Goal: Book appointment/travel/reservation

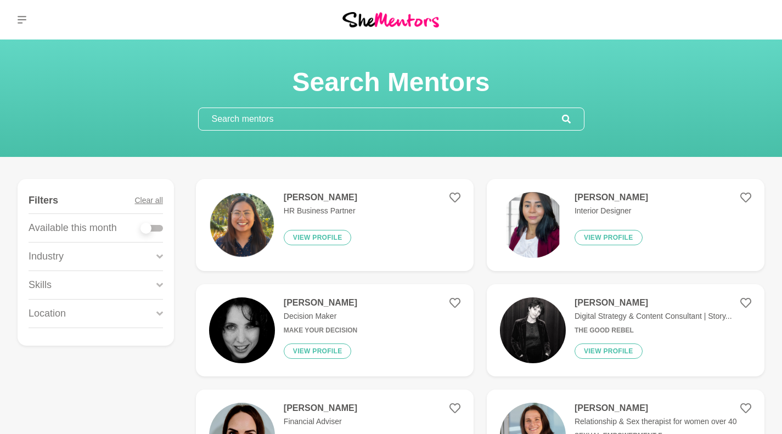
scroll to position [81, 0]
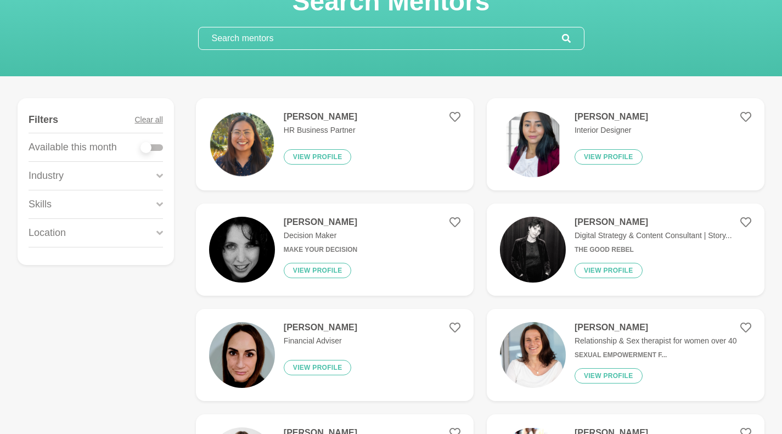
click at [323, 157] on button "View profile" at bounding box center [318, 156] width 68 height 15
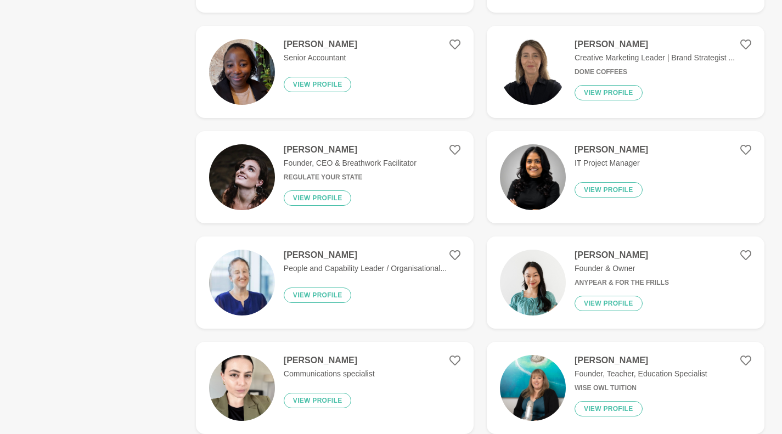
scroll to position [575, 0]
click at [321, 290] on button "View profile" at bounding box center [318, 294] width 68 height 15
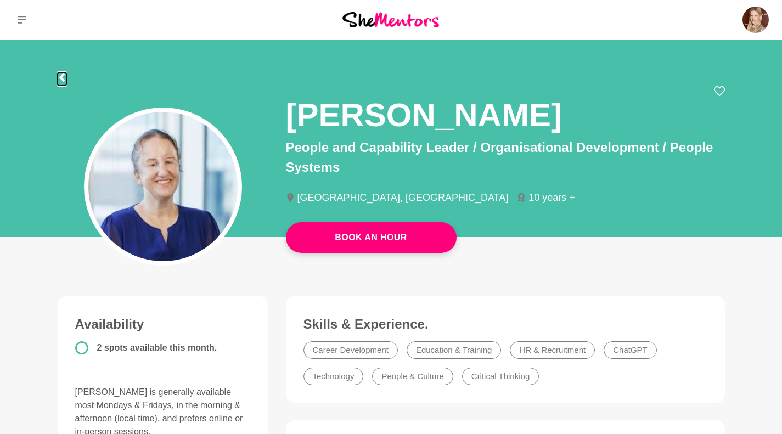
click at [61, 80] on icon at bounding box center [62, 77] width 9 height 9
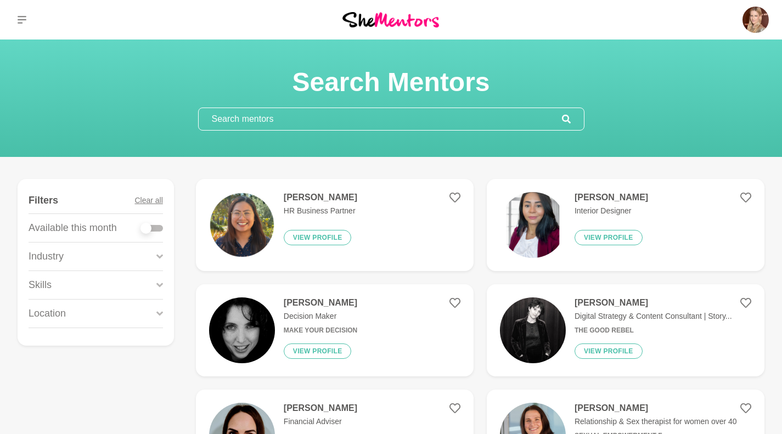
click at [321, 240] on button "View profile" at bounding box center [318, 237] width 68 height 15
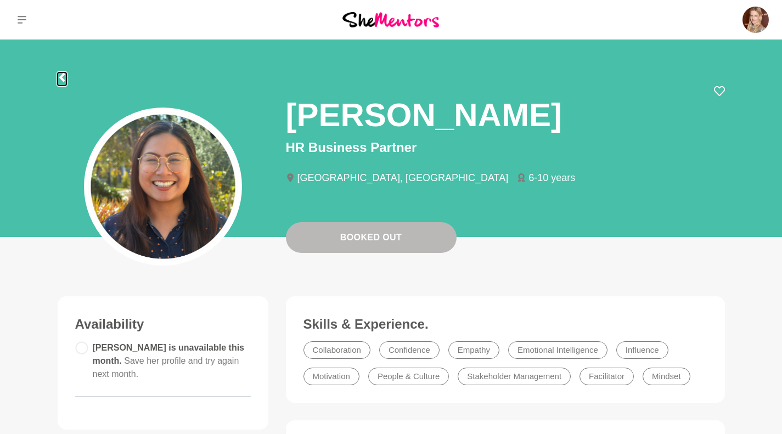
click at [66, 73] on icon at bounding box center [62, 77] width 9 height 9
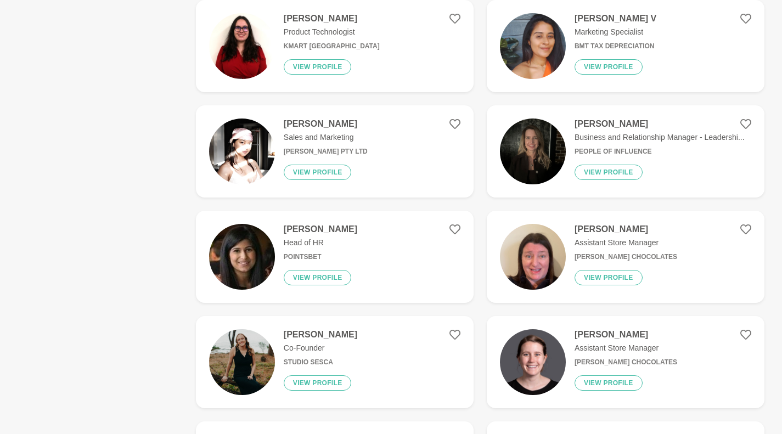
scroll to position [1443, 0]
click at [534, 137] on img at bounding box center [533, 151] width 66 height 66
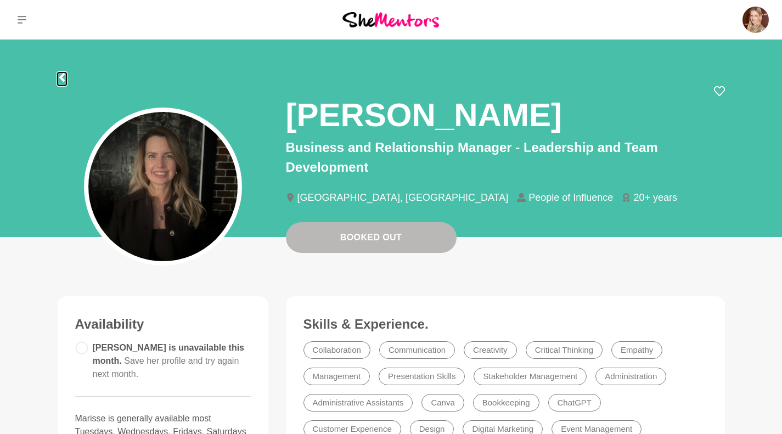
click at [61, 78] on icon at bounding box center [61, 77] width 5 height 9
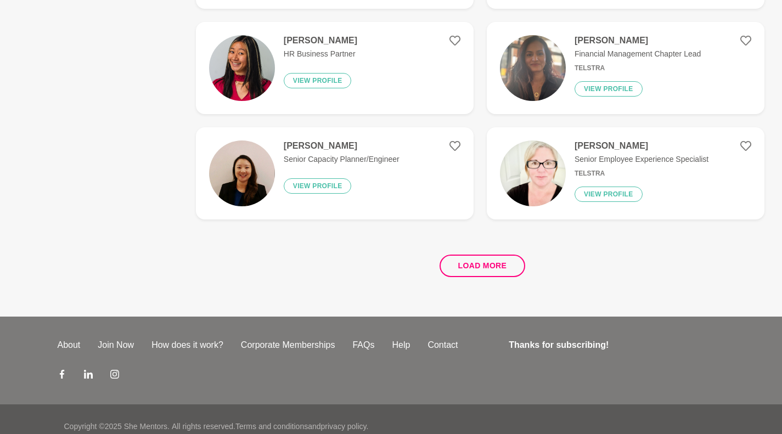
scroll to position [2067, 0]
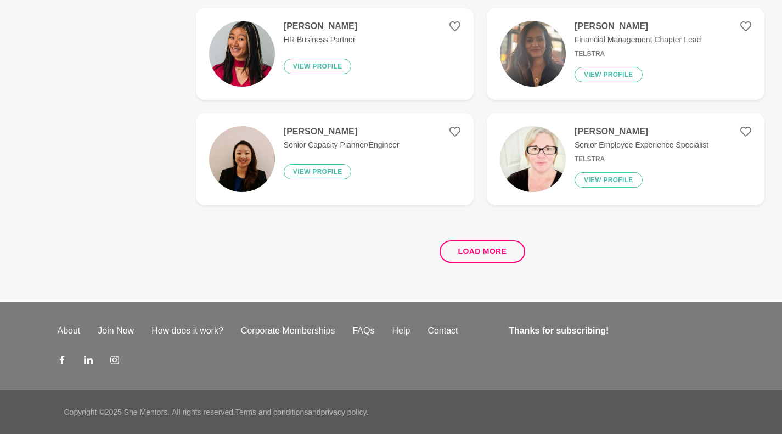
click at [475, 250] on button "Load more" at bounding box center [482, 251] width 86 height 22
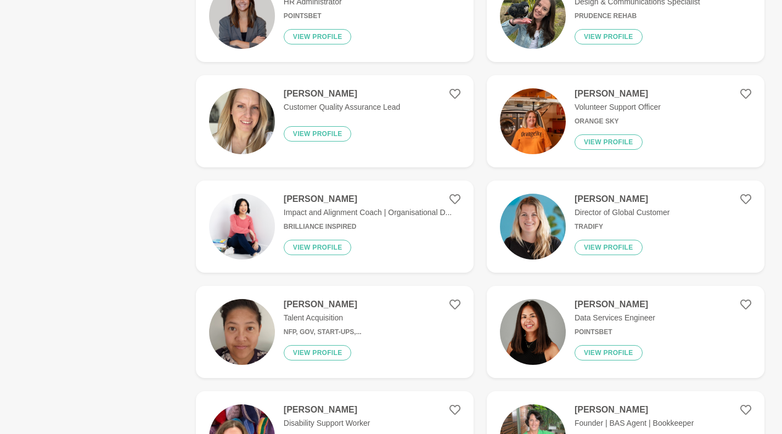
scroll to position [2738, 0]
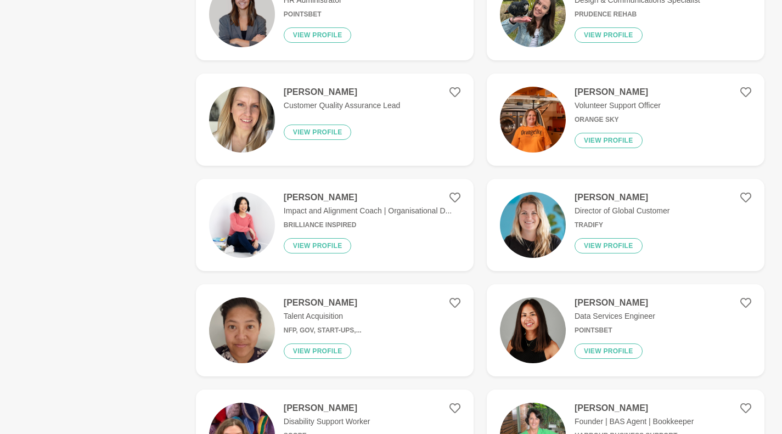
click at [530, 230] on img at bounding box center [533, 225] width 66 height 66
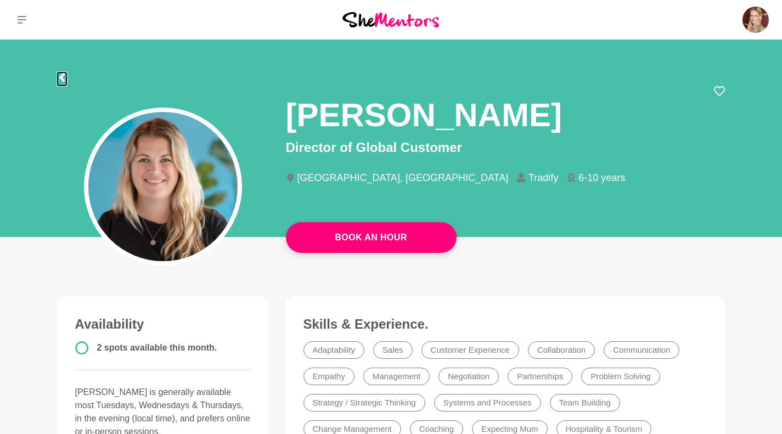
click at [61, 75] on icon at bounding box center [61, 77] width 5 height 9
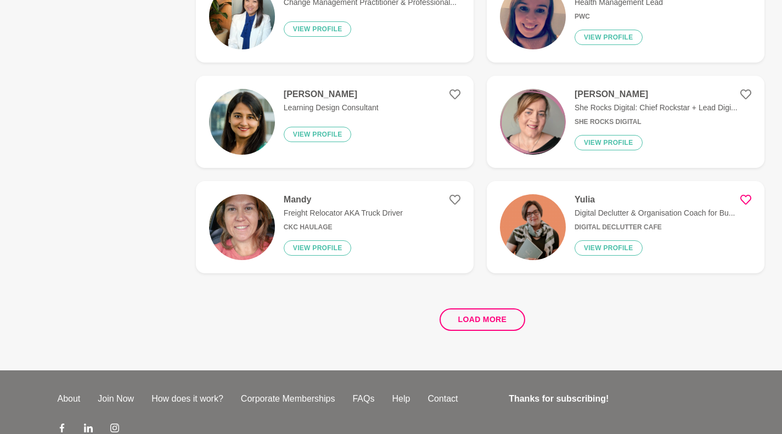
scroll to position [1999, 0]
click at [476, 315] on button "Load more" at bounding box center [482, 319] width 86 height 22
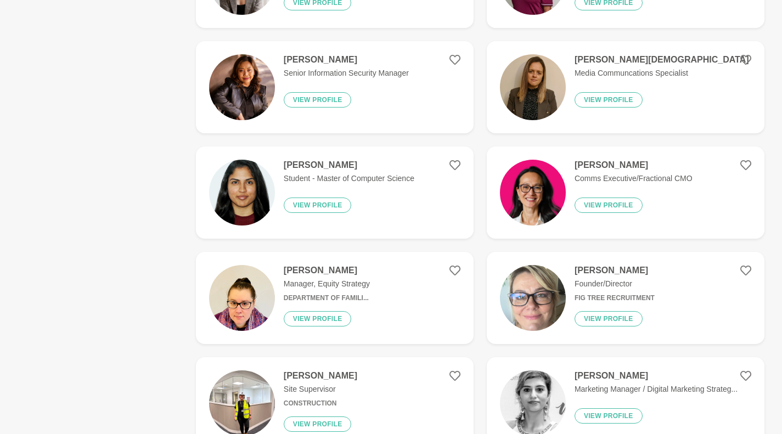
scroll to position [2773, 0]
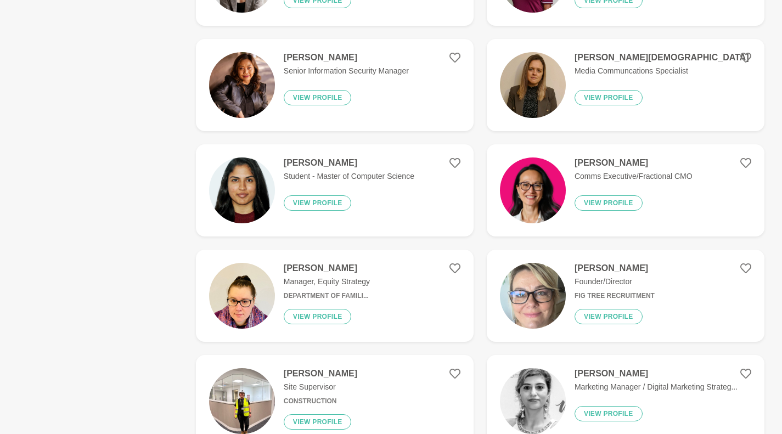
click at [608, 166] on h4 "[PERSON_NAME]" at bounding box center [633, 162] width 118 height 11
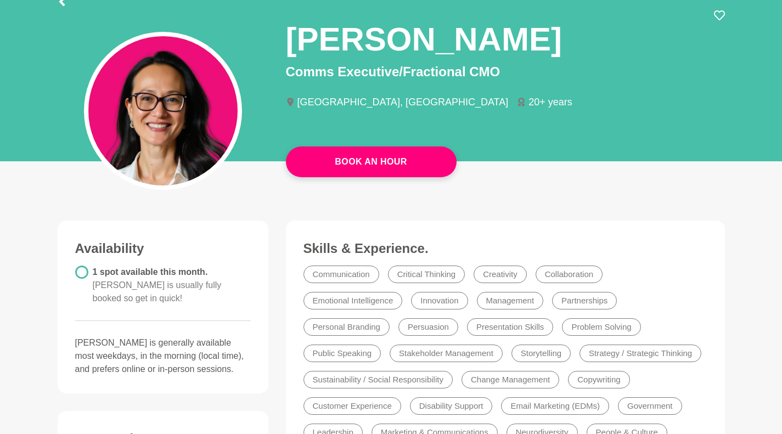
scroll to position [53, 0]
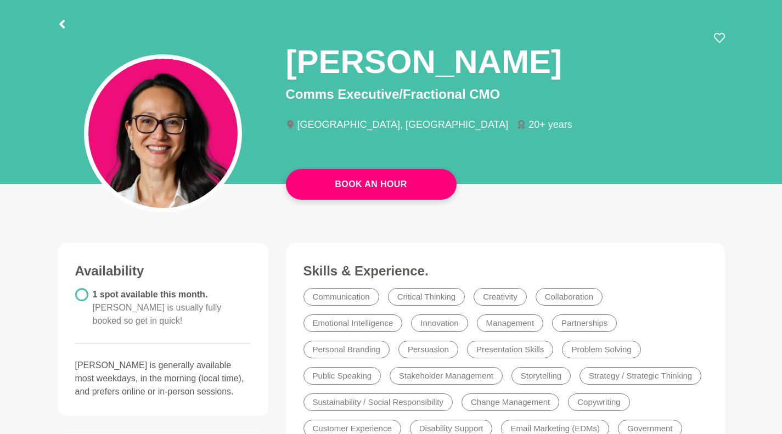
click at [420, 182] on button "Book An Hour" at bounding box center [371, 184] width 171 height 31
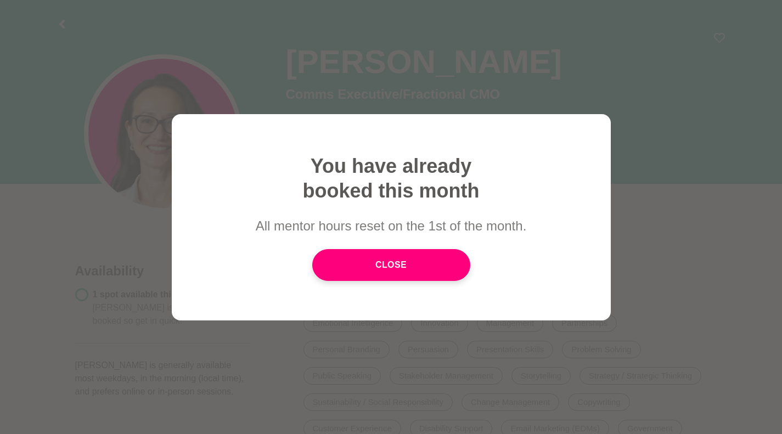
click at [424, 257] on link "Close" at bounding box center [391, 265] width 158 height 32
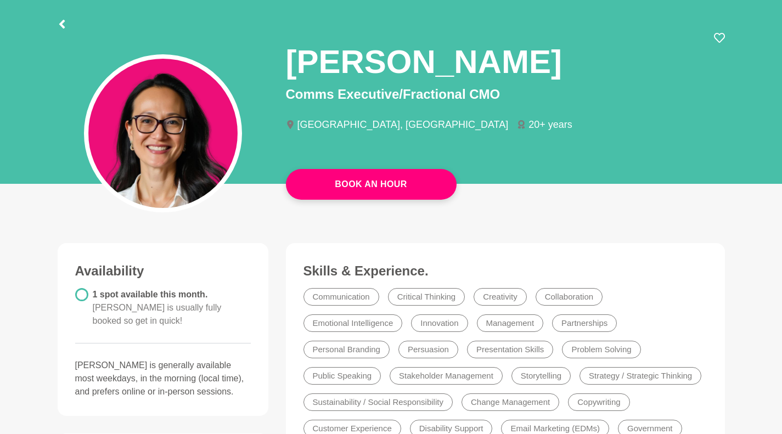
click at [718, 39] on icon at bounding box center [719, 37] width 11 height 11
click at [64, 26] on icon at bounding box center [62, 24] width 9 height 9
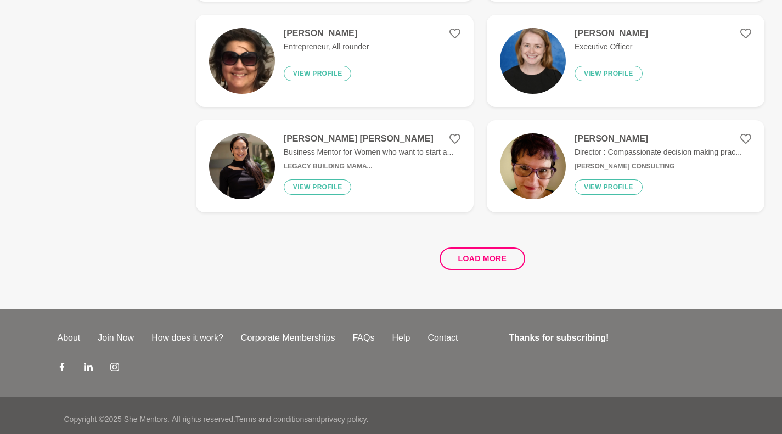
scroll to position [2067, 0]
click at [460, 253] on button "Load more" at bounding box center [482, 258] width 86 height 22
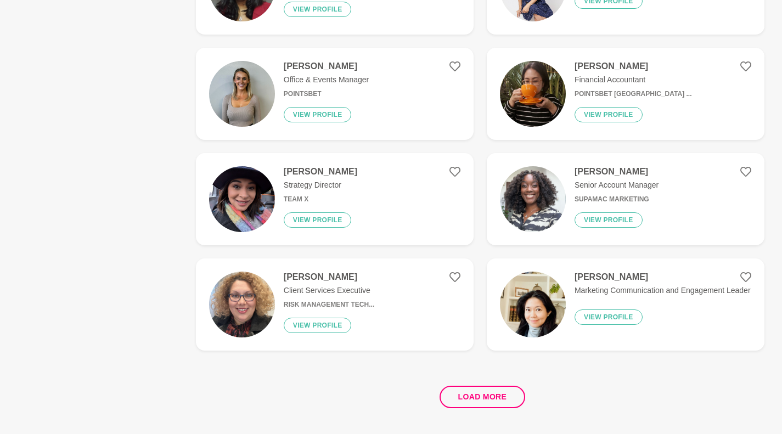
scroll to position [4171, 0]
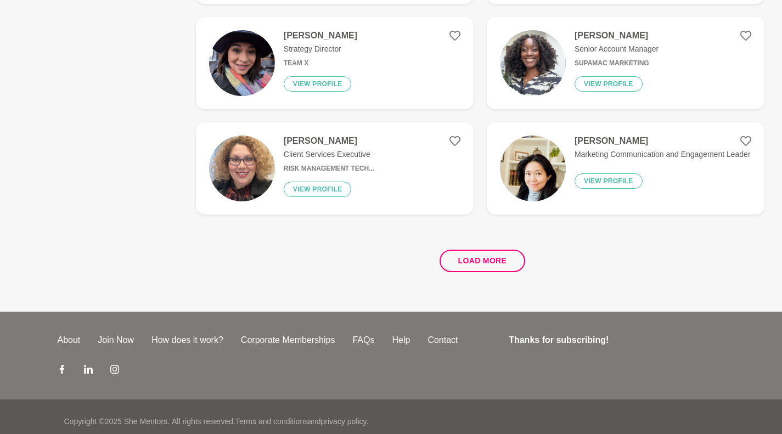
click at [483, 262] on button "Load more" at bounding box center [482, 261] width 86 height 22
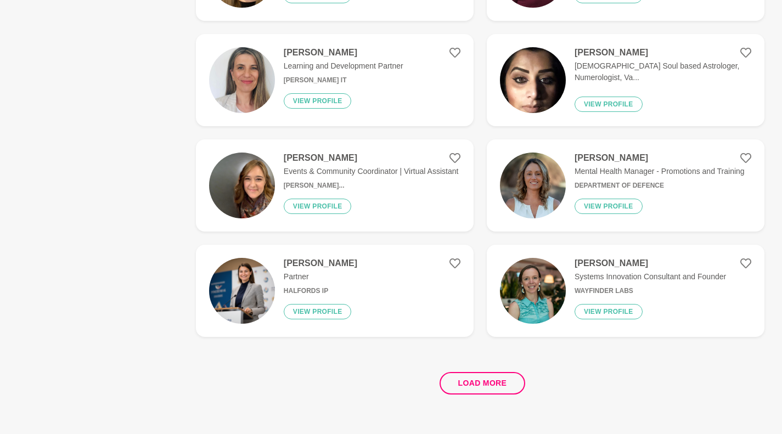
scroll to position [6162, 0]
click at [482, 376] on button "Load more" at bounding box center [482, 382] width 86 height 22
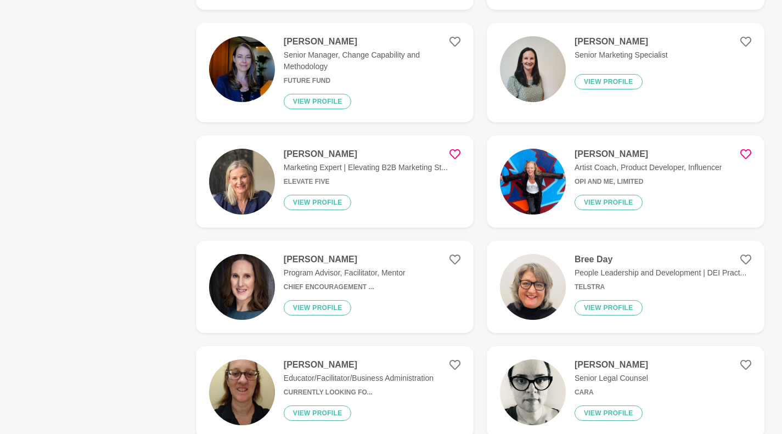
scroll to position [6806, 0]
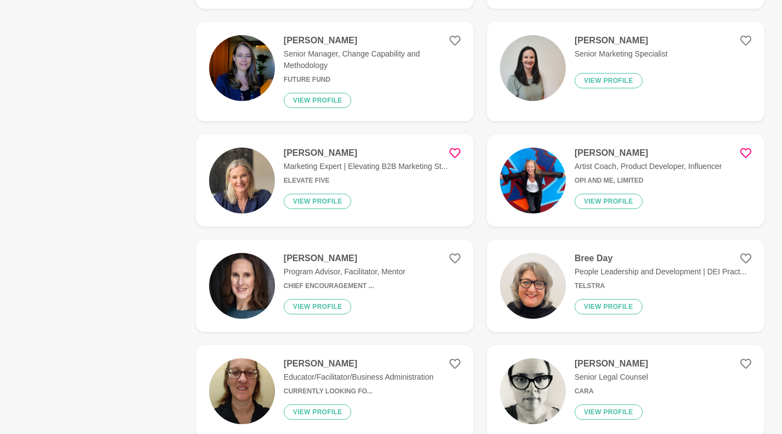
click at [344, 160] on div "[PERSON_NAME] Marketing Expert | Elevating B2B Marketing St... Elevate Five Vie…" at bounding box center [361, 181] width 173 height 66
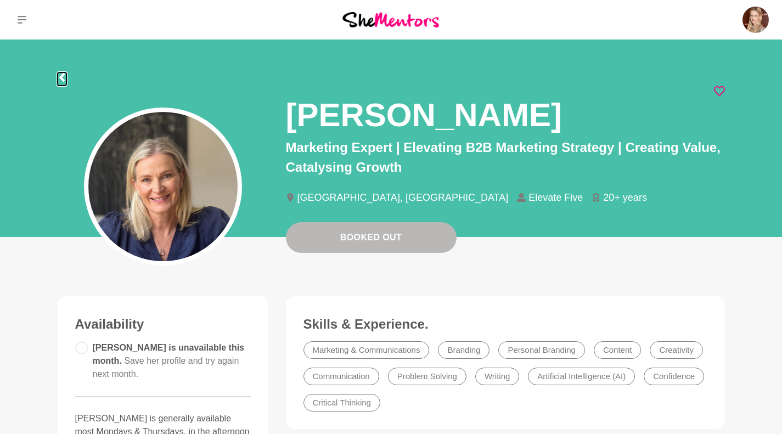
click at [65, 77] on icon at bounding box center [62, 77] width 9 height 9
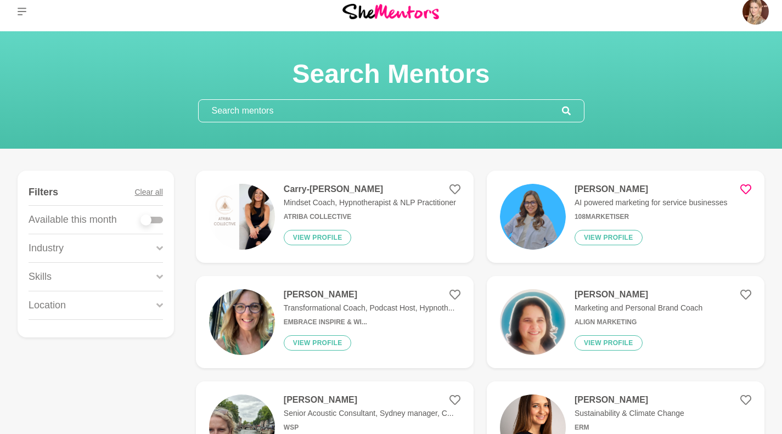
scroll to position [8, 0]
click at [554, 203] on img at bounding box center [533, 217] width 66 height 66
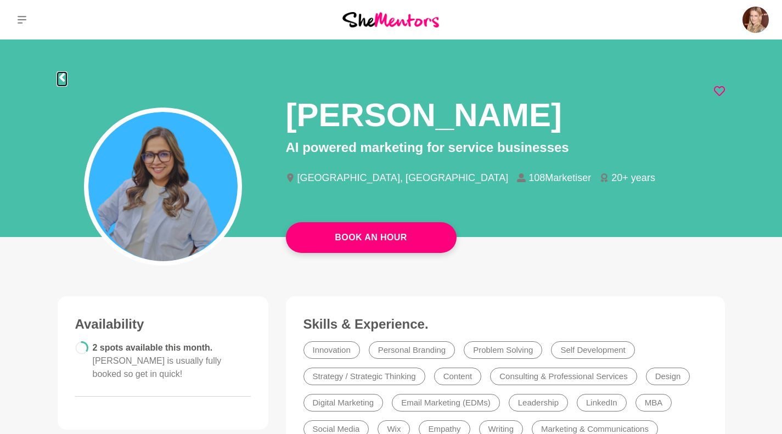
click at [61, 78] on icon at bounding box center [61, 77] width 5 height 9
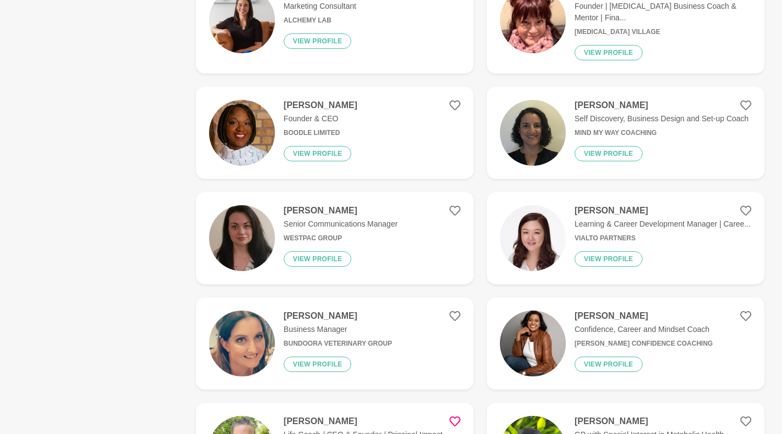
scroll to position [1808, 0]
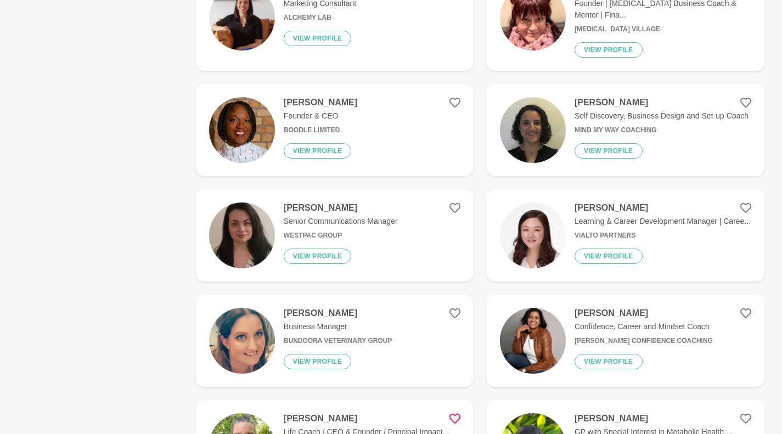
click at [355, 202] on h4 "[PERSON_NAME]" at bounding box center [341, 207] width 114 height 11
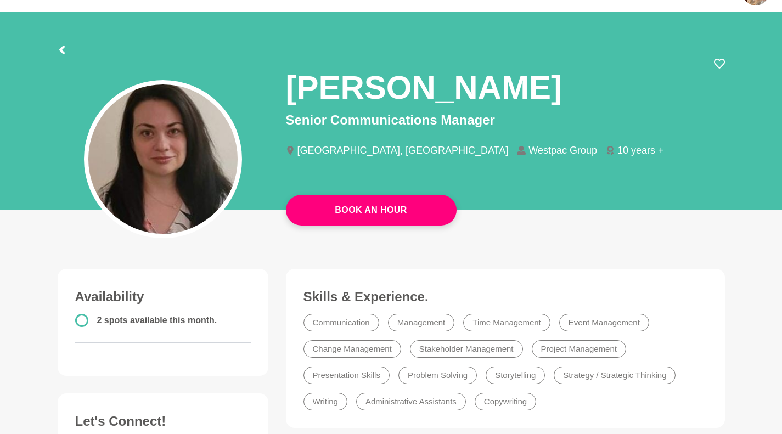
scroll to position [27, 0]
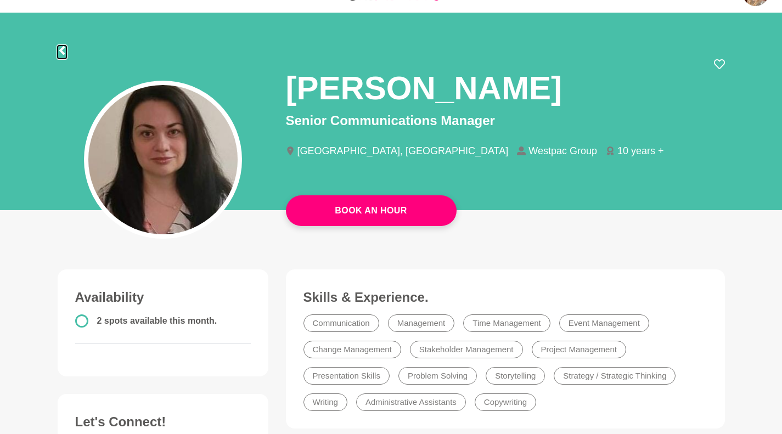
click at [58, 54] on icon at bounding box center [62, 50] width 9 height 9
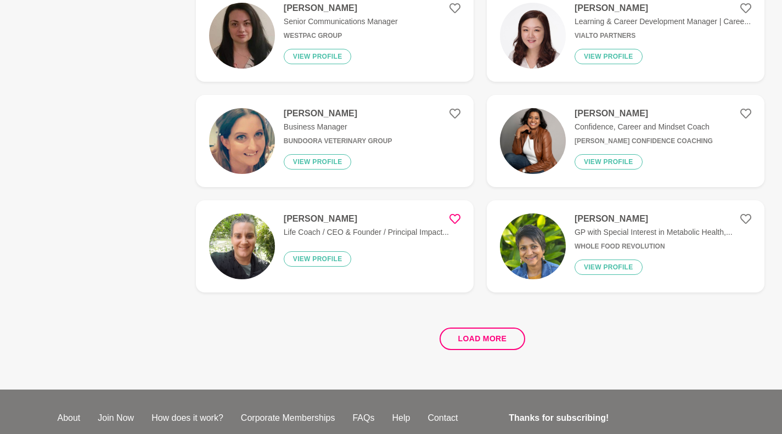
scroll to position [2021, 0]
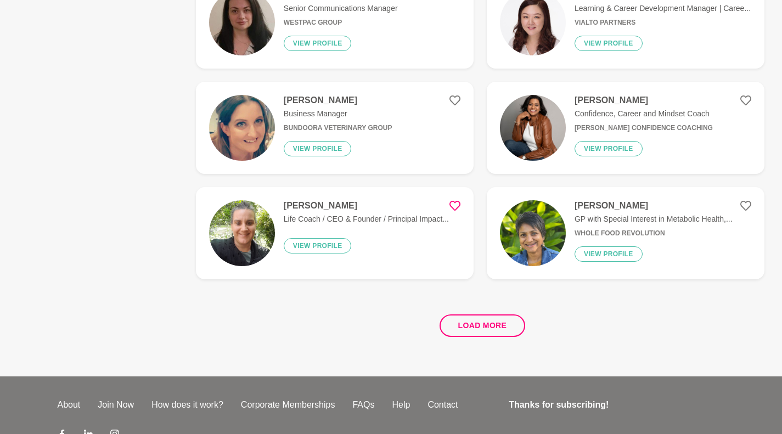
click at [484, 314] on button "Load more" at bounding box center [482, 325] width 86 height 22
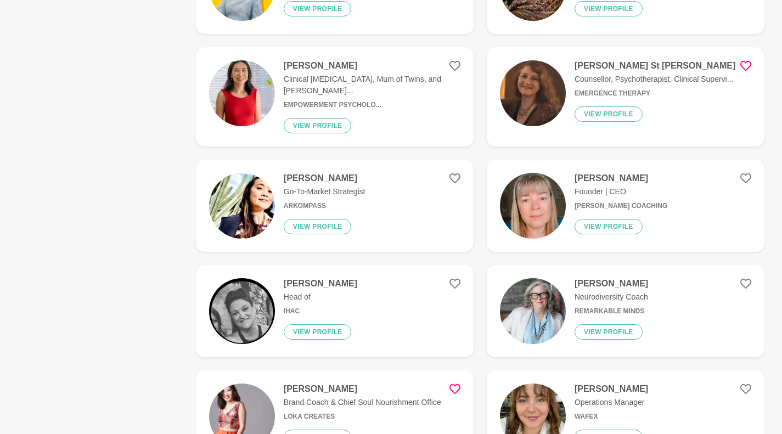
scroll to position [2583, 0]
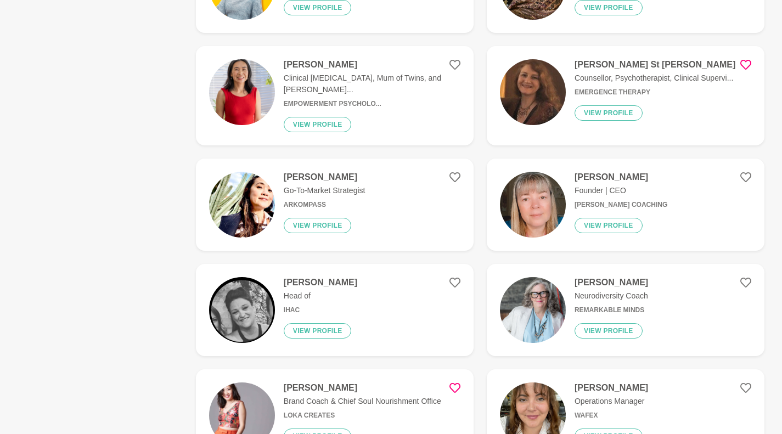
click at [321, 172] on div "[PERSON_NAME] Go-To-Market Strategist Arkompass View profile" at bounding box center [320, 205] width 91 height 66
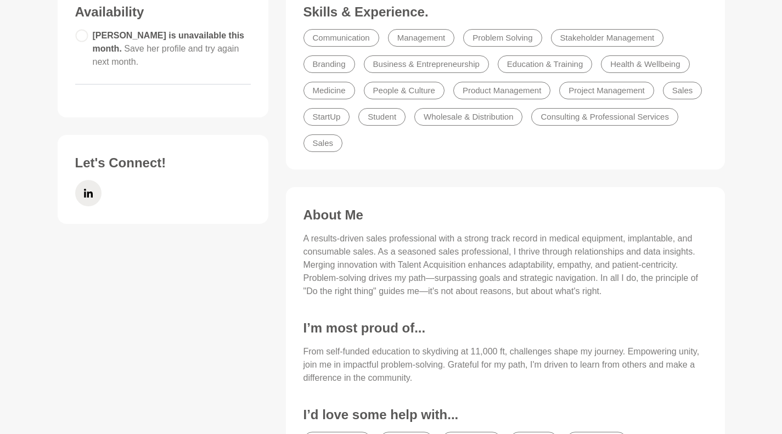
scroll to position [314, 0]
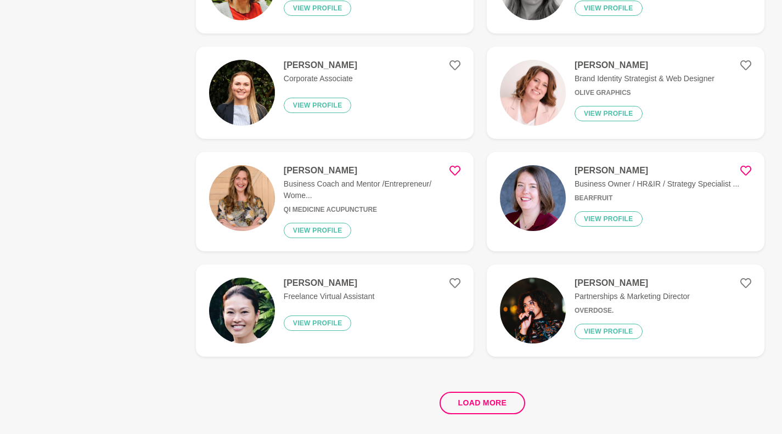
scroll to position [1939, 0]
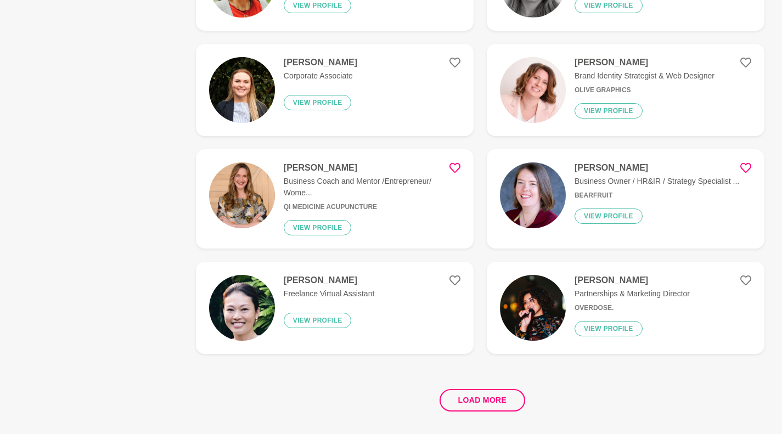
click at [544, 282] on img at bounding box center [533, 308] width 66 height 66
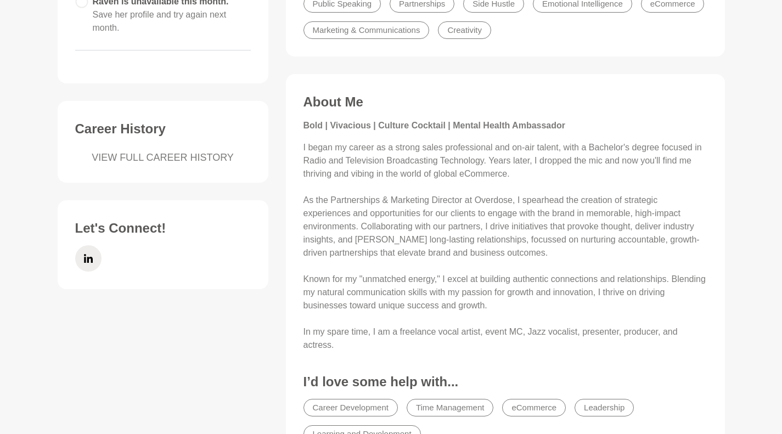
scroll to position [344, 0]
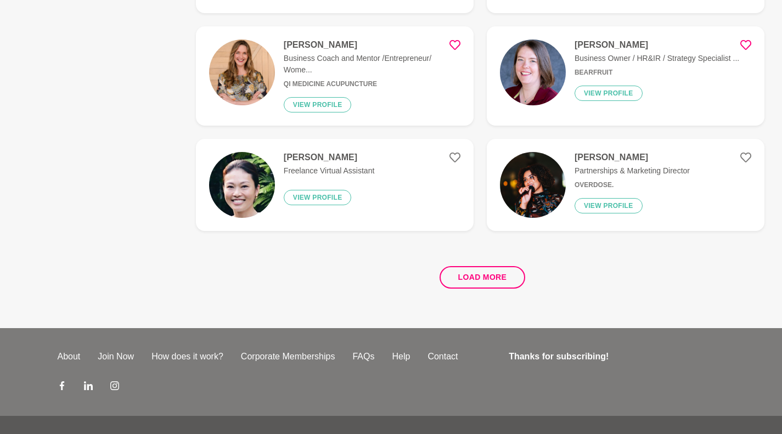
scroll to position [2074, 0]
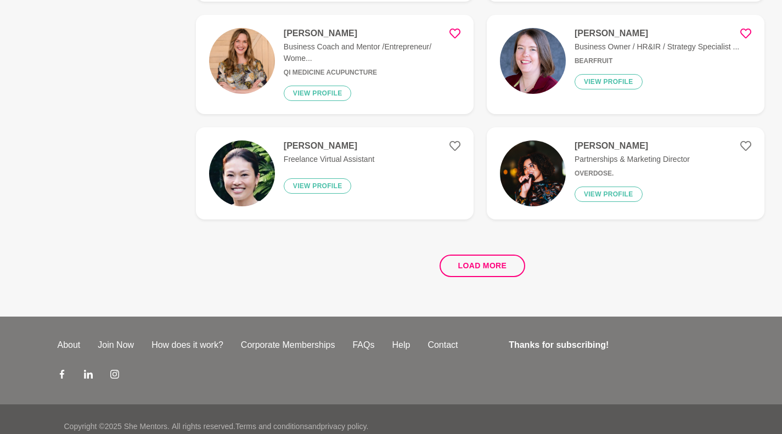
click at [453, 255] on button "Load more" at bounding box center [482, 266] width 86 height 22
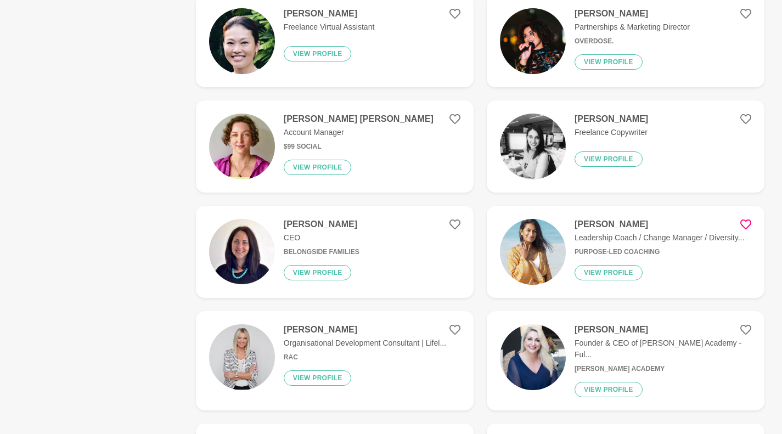
scroll to position [2207, 0]
click at [304, 126] on p "Account Manager" at bounding box center [359, 132] width 150 height 12
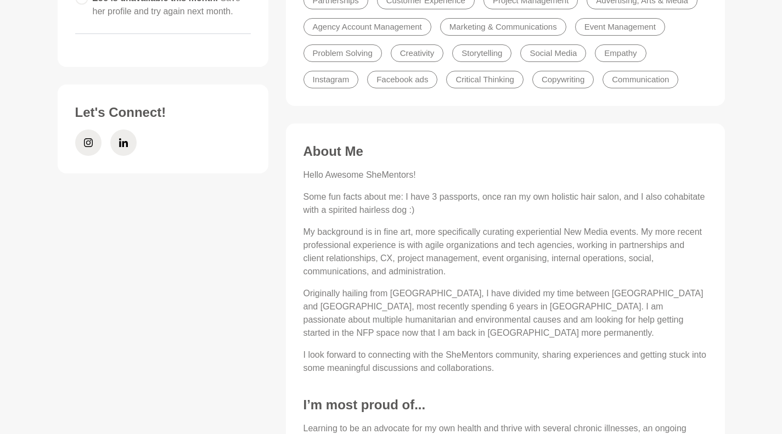
scroll to position [349, 0]
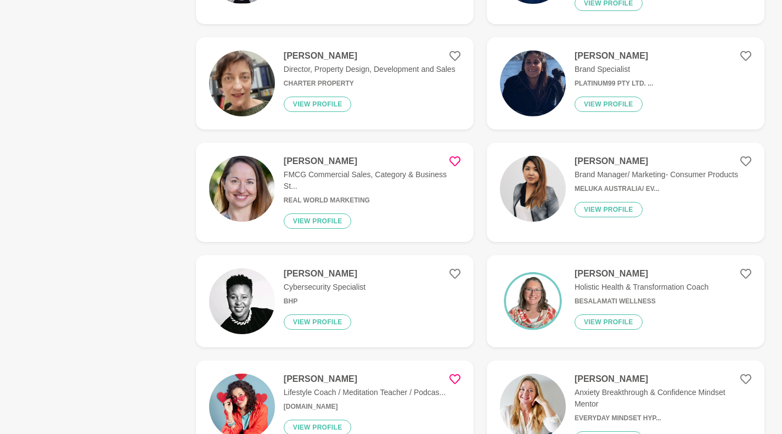
scroll to position [465, 0]
click at [544, 167] on img at bounding box center [533, 188] width 66 height 66
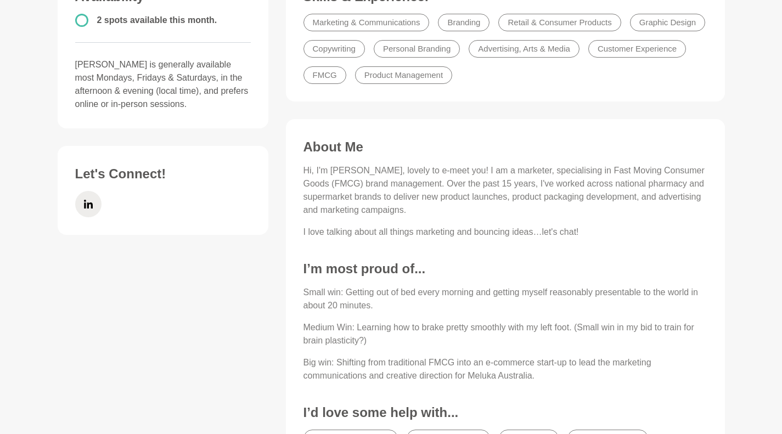
scroll to position [328, 0]
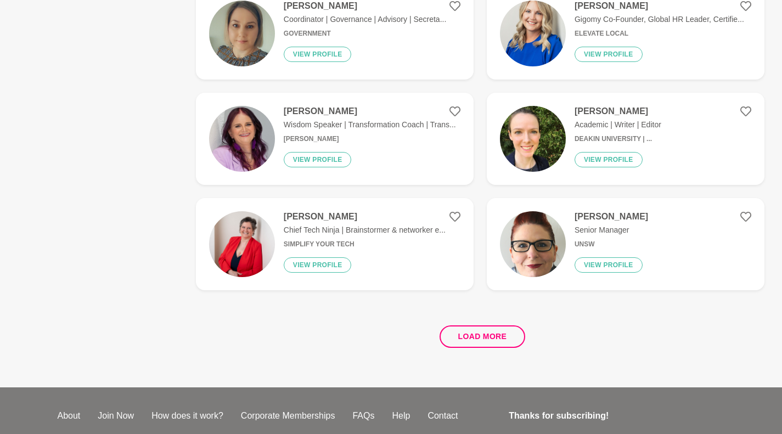
scroll to position [2081, 0]
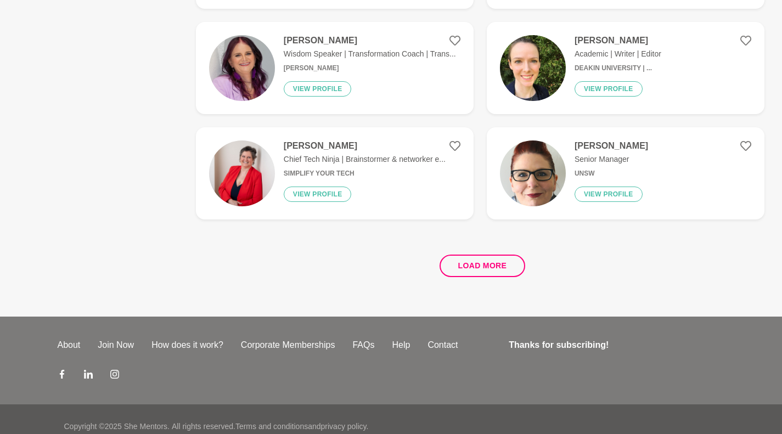
click at [479, 255] on button "Load more" at bounding box center [482, 266] width 86 height 22
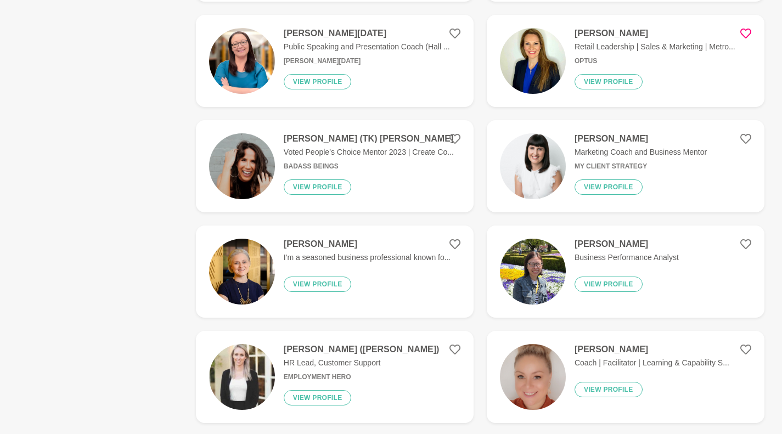
scroll to position [3248, 0]
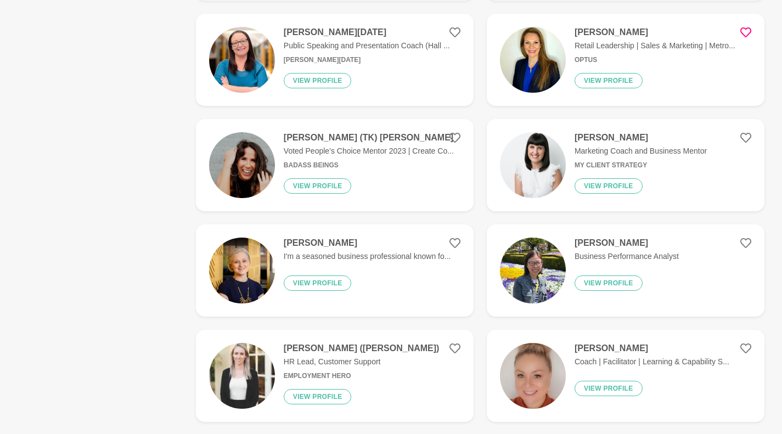
click at [371, 145] on p "Voted People’s Choice Mentor 2023 | Create Co..." at bounding box center [369, 151] width 170 height 12
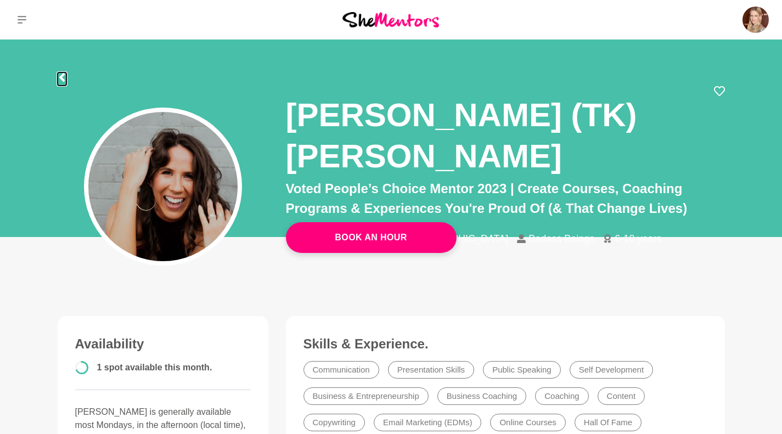
click at [60, 80] on icon at bounding box center [62, 77] width 9 height 9
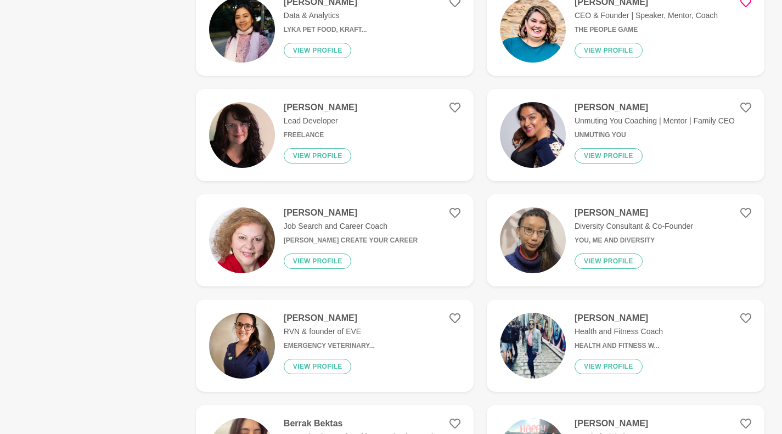
scroll to position [2067, 0]
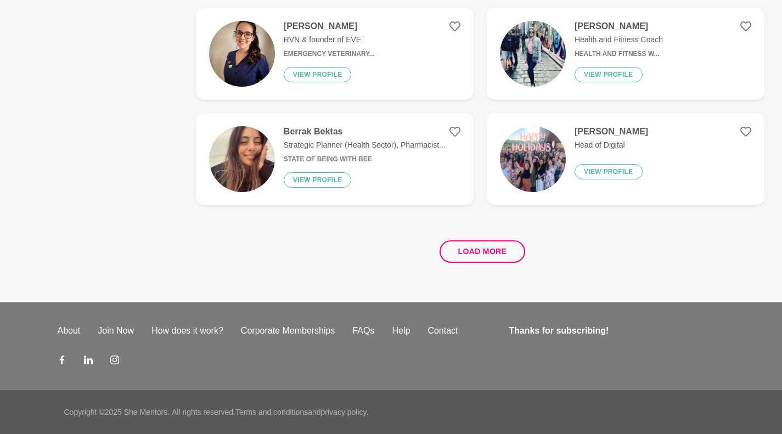
click at [589, 133] on h4 "[PERSON_NAME]" at bounding box center [610, 131] width 73 height 11
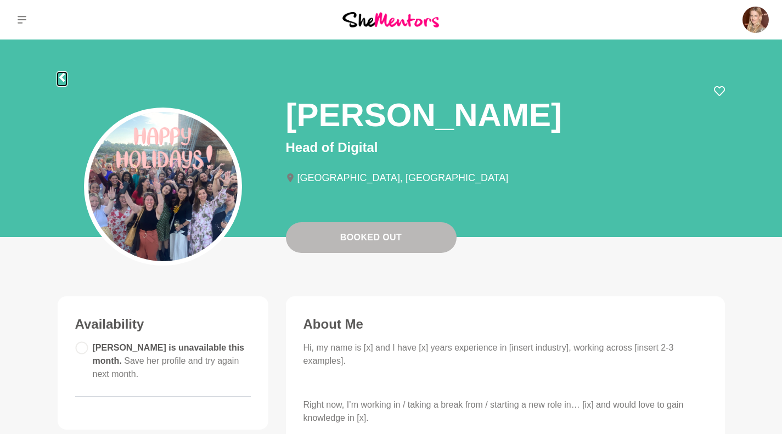
click at [61, 76] on icon at bounding box center [61, 77] width 5 height 9
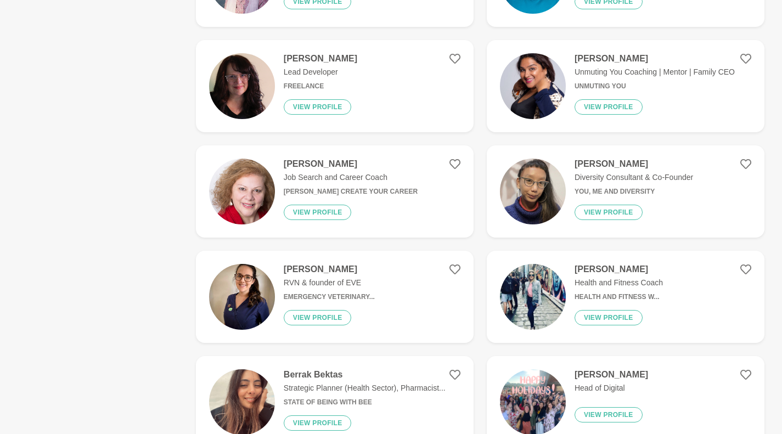
scroll to position [2067, 0]
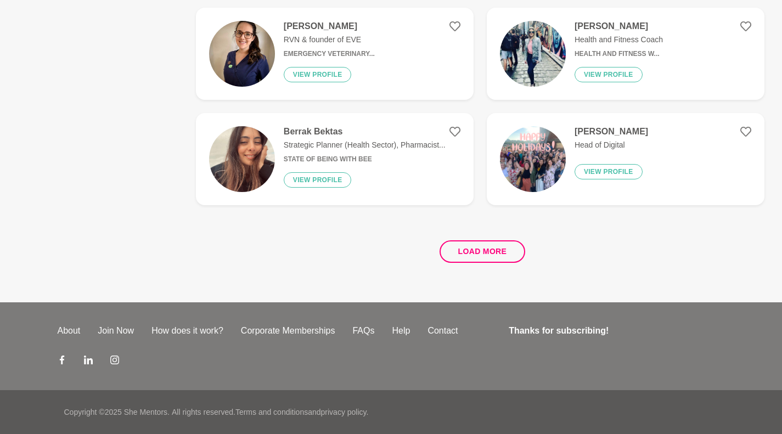
click at [494, 257] on button "Load more" at bounding box center [482, 251] width 86 height 22
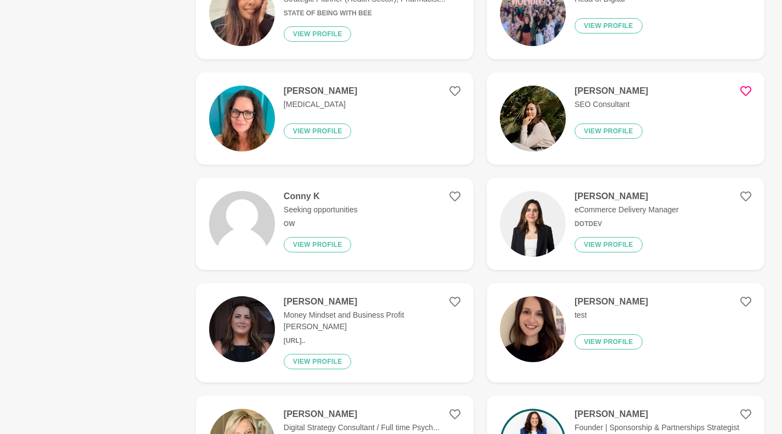
scroll to position [2199, 0]
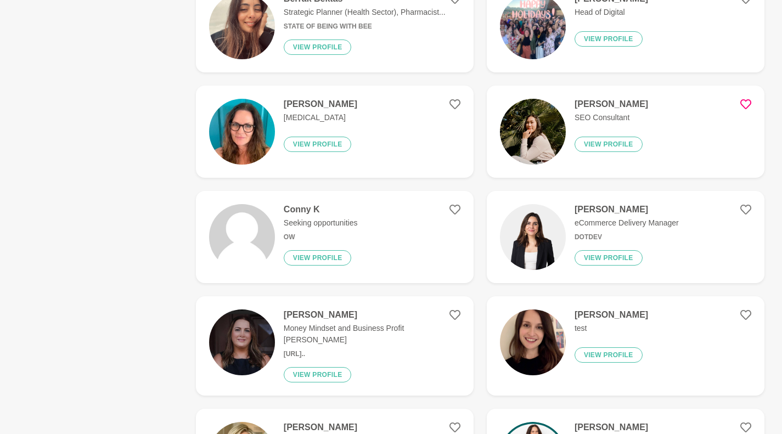
click at [529, 117] on img at bounding box center [533, 132] width 66 height 66
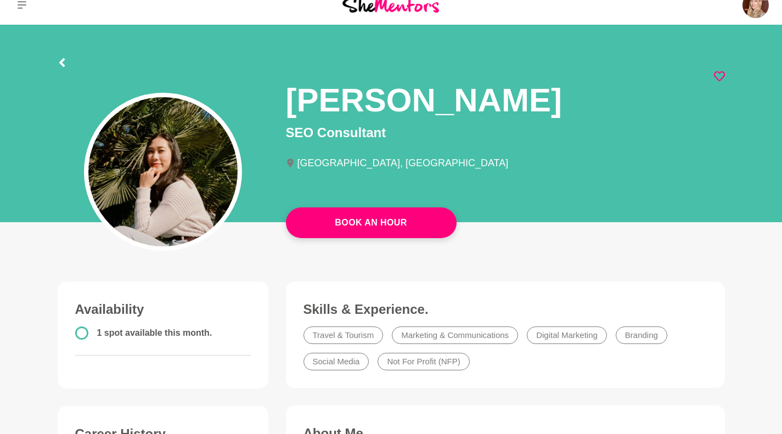
scroll to position [14, 0]
click at [60, 58] on button at bounding box center [62, 64] width 9 height 13
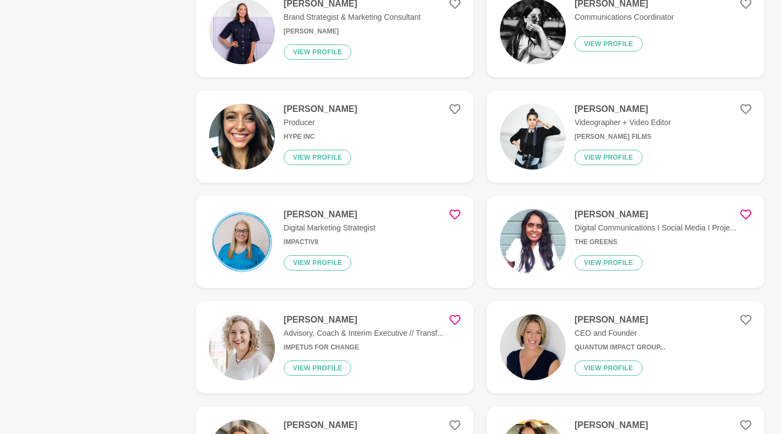
scroll to position [1262, 0]
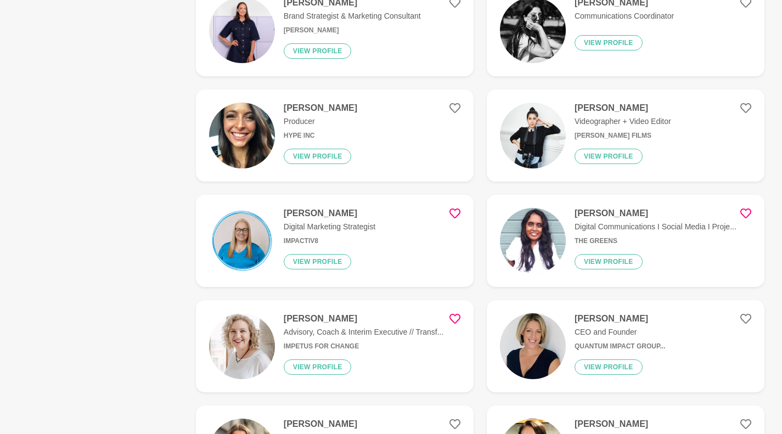
click at [246, 223] on img at bounding box center [242, 241] width 66 height 66
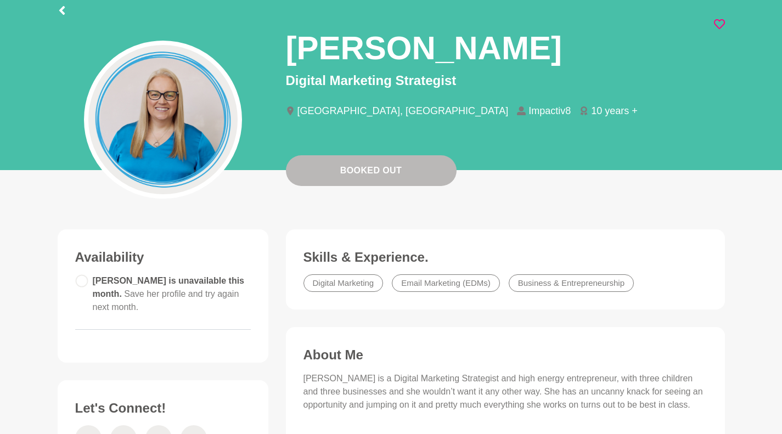
scroll to position [66, 0]
click at [60, 8] on icon at bounding box center [62, 11] width 9 height 9
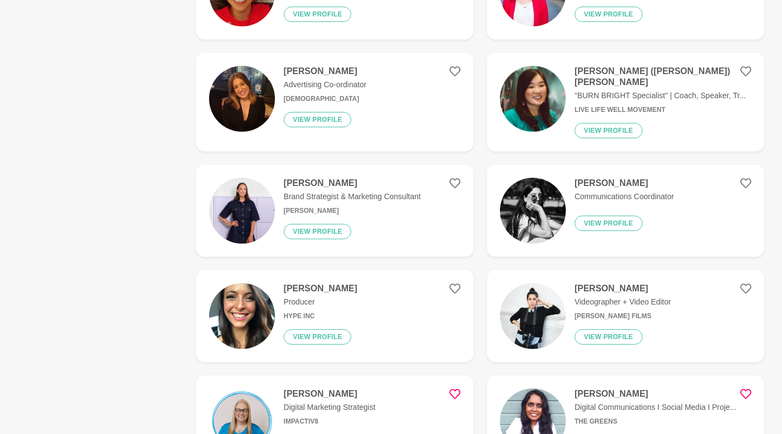
scroll to position [1083, 0]
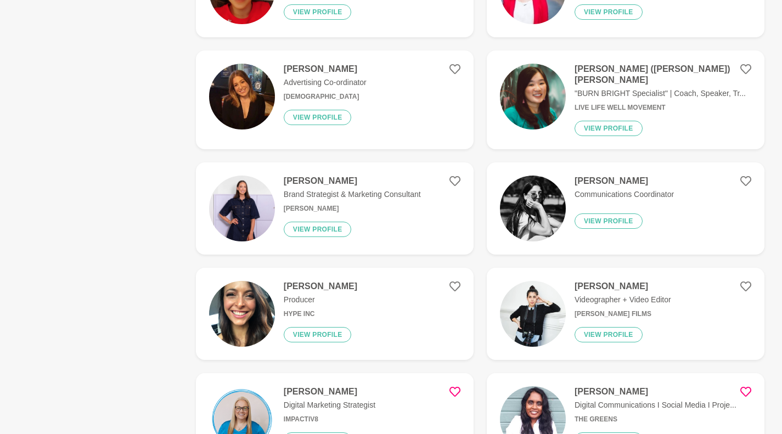
click at [301, 176] on h4 "[PERSON_NAME]" at bounding box center [352, 181] width 137 height 11
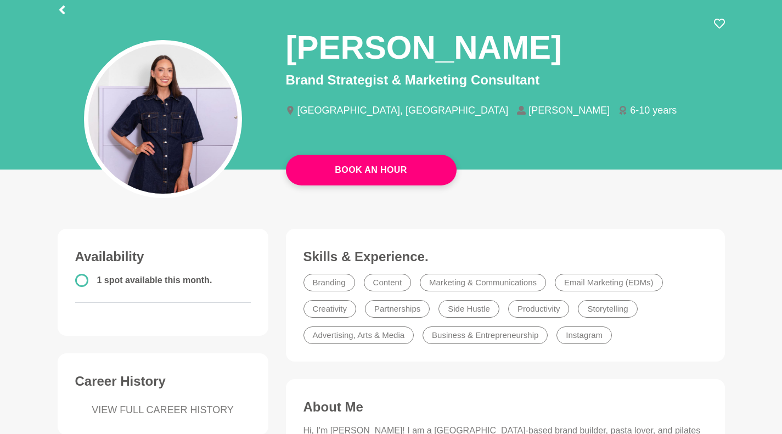
scroll to position [67, 0]
click at [62, 9] on icon at bounding box center [61, 10] width 5 height 9
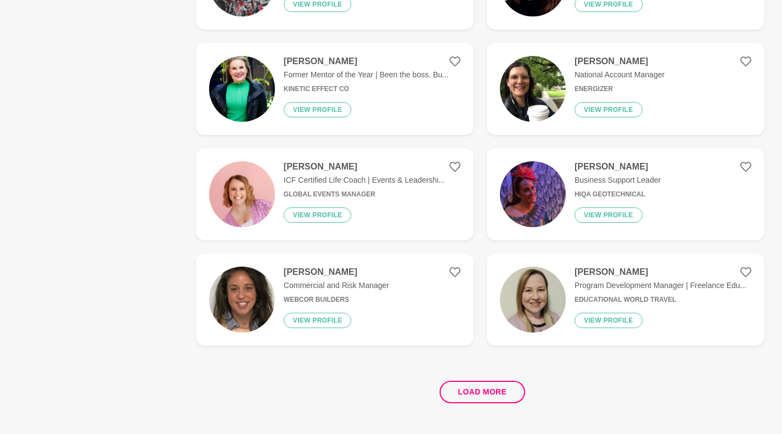
scroll to position [1958, 0]
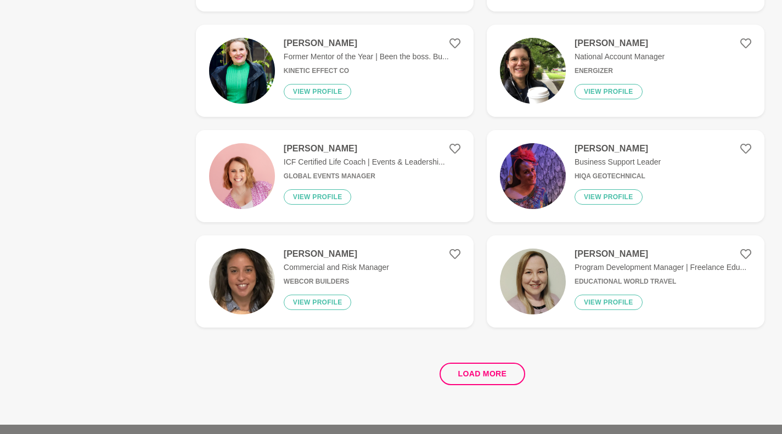
click at [470, 369] on button "Load more" at bounding box center [482, 374] width 86 height 22
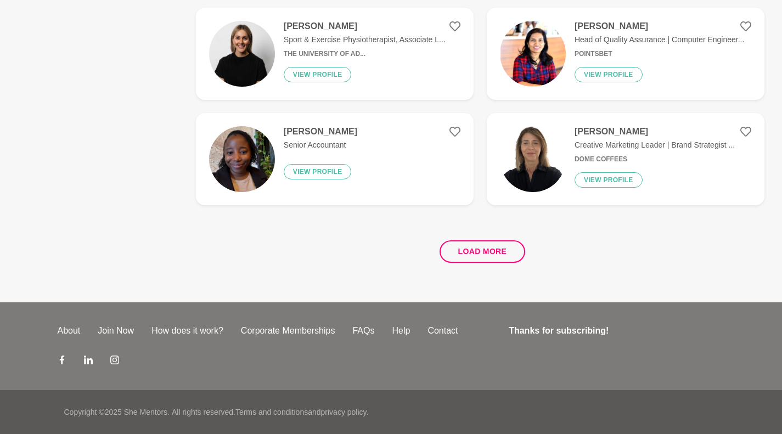
scroll to position [0, 0]
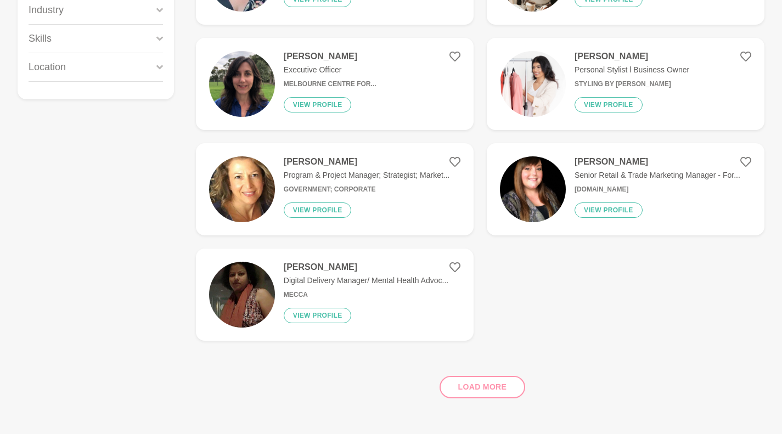
scroll to position [253, 0]
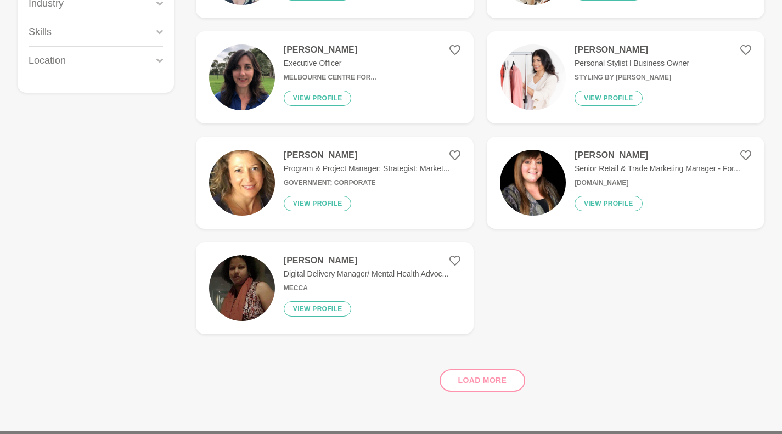
click at [482, 381] on div "Load more" at bounding box center [480, 376] width 568 height 66
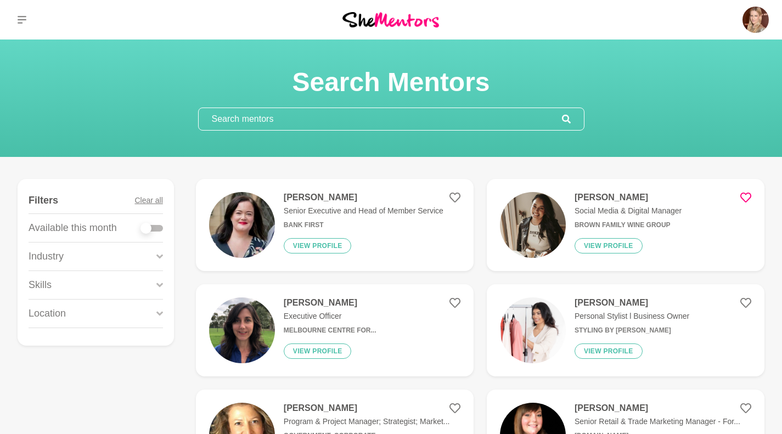
scroll to position [1, 0]
click at [553, 211] on img at bounding box center [533, 224] width 66 height 66
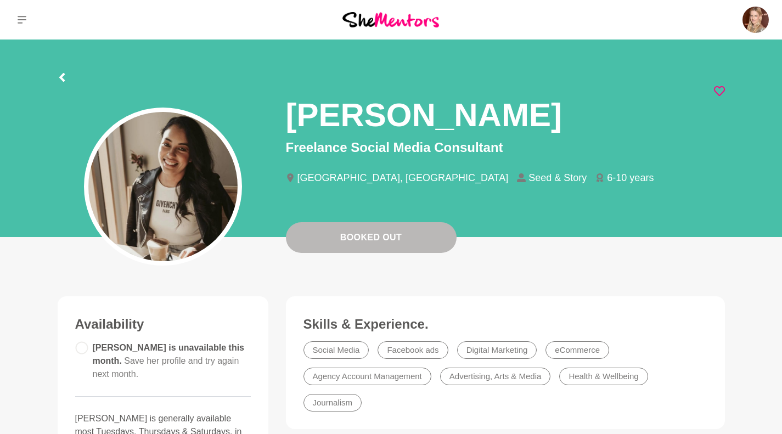
click at [66, 69] on div at bounding box center [391, 76] width 667 height 20
click at [64, 79] on icon at bounding box center [62, 77] width 9 height 9
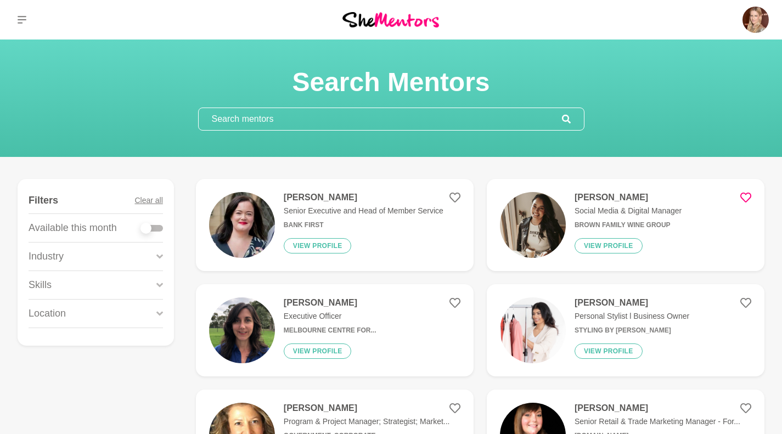
scroll to position [12, 0]
